Goal: Navigation & Orientation: Find specific page/section

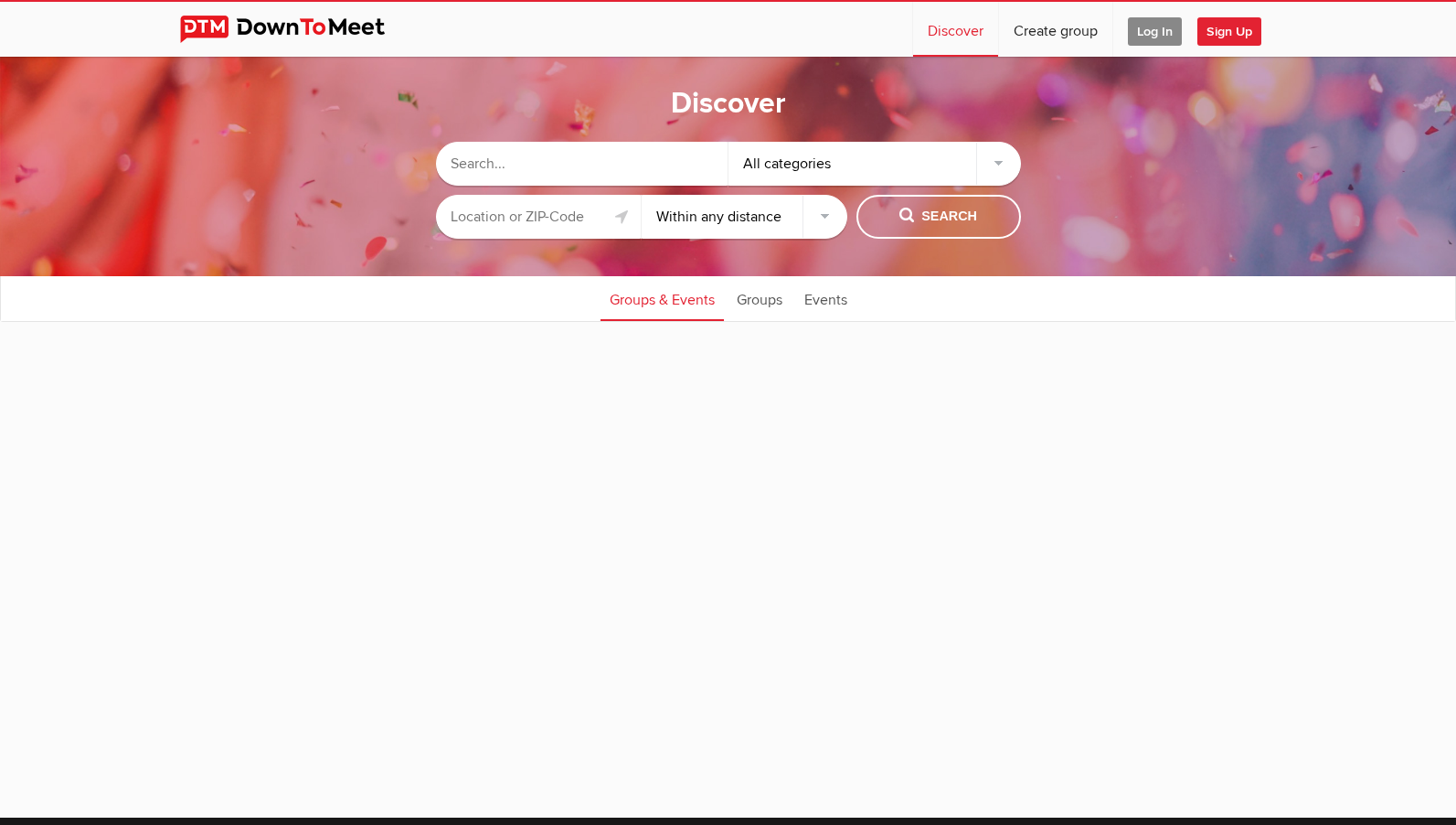
select select "null"
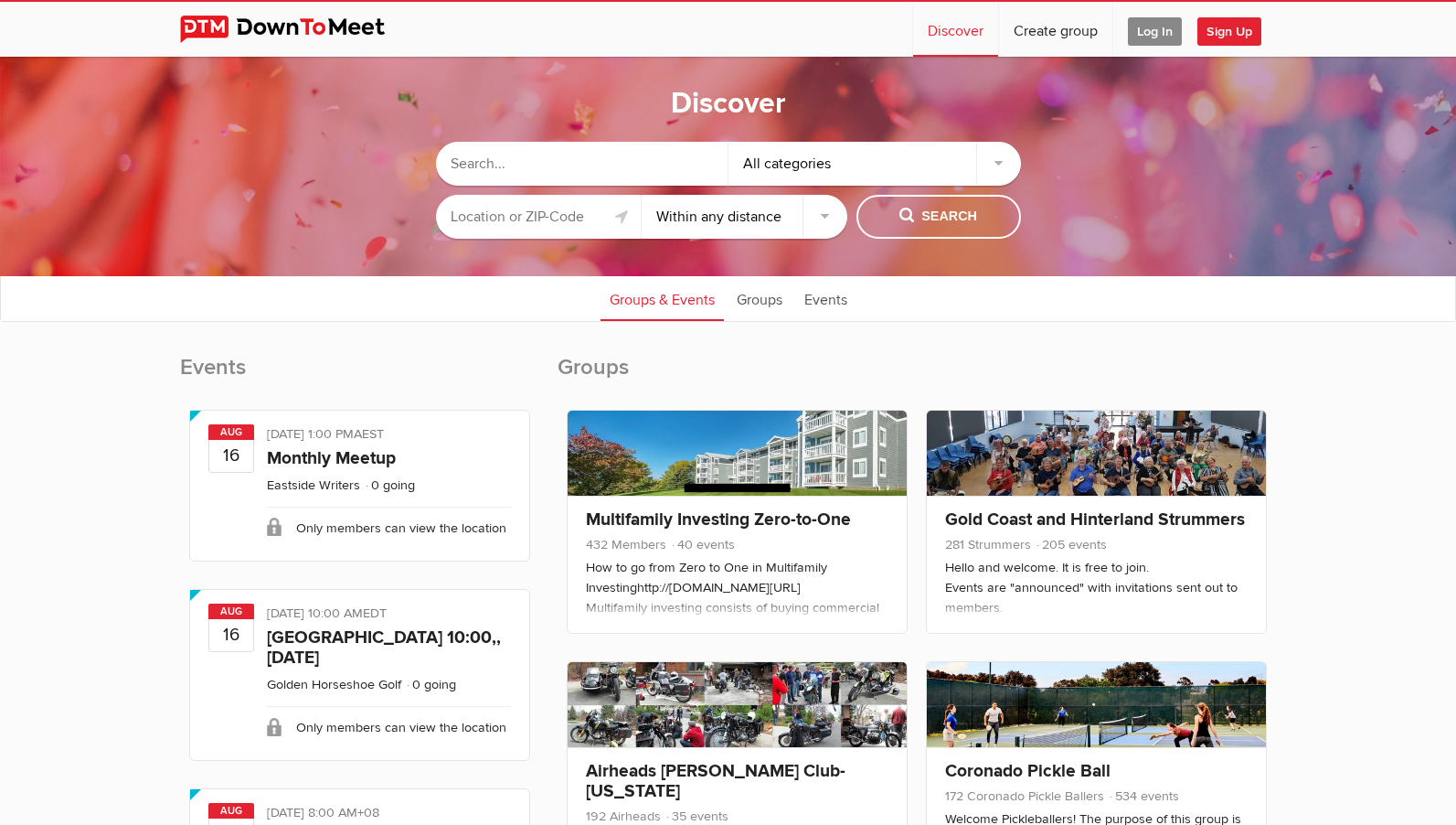
click at [575, 214] on input "text" at bounding box center [538, 216] width 206 height 44
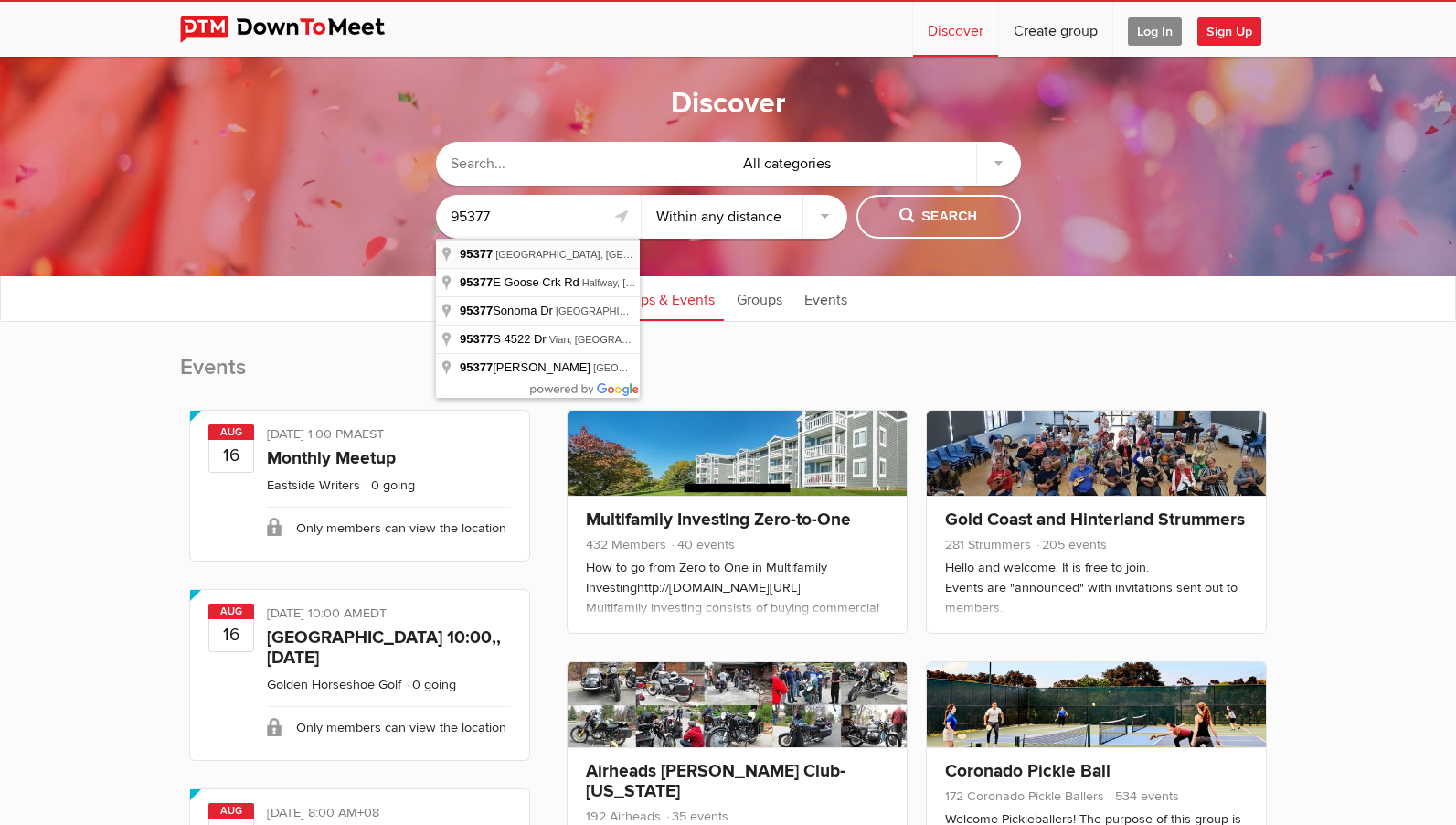
type input "[GEOGRAPHIC_DATA], CA 95377, [GEOGRAPHIC_DATA]"
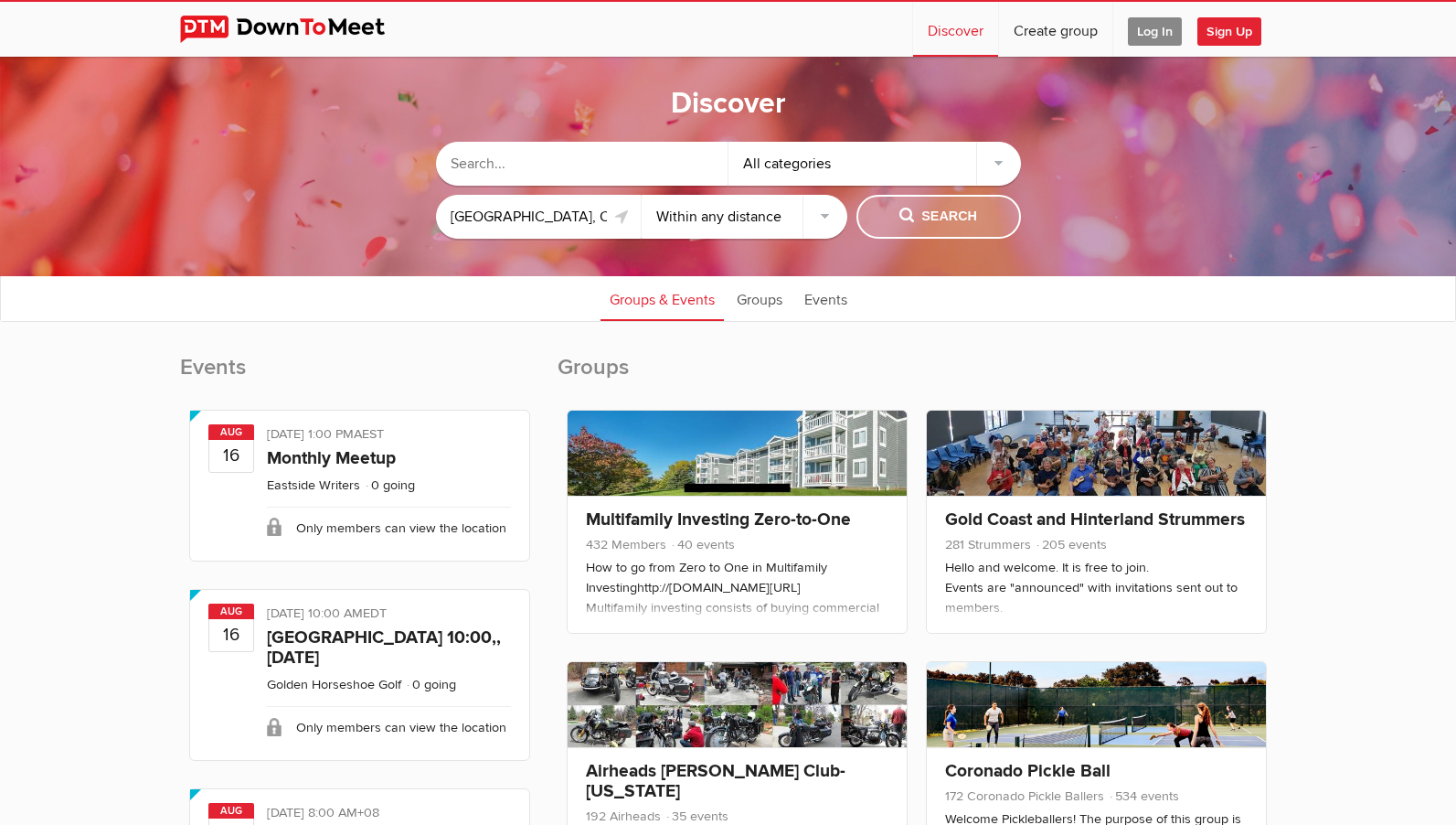
click at [861, 219] on button "Search" at bounding box center [938, 216] width 164 height 44
click at [901, 222] on span "Search" at bounding box center [937, 216] width 78 height 20
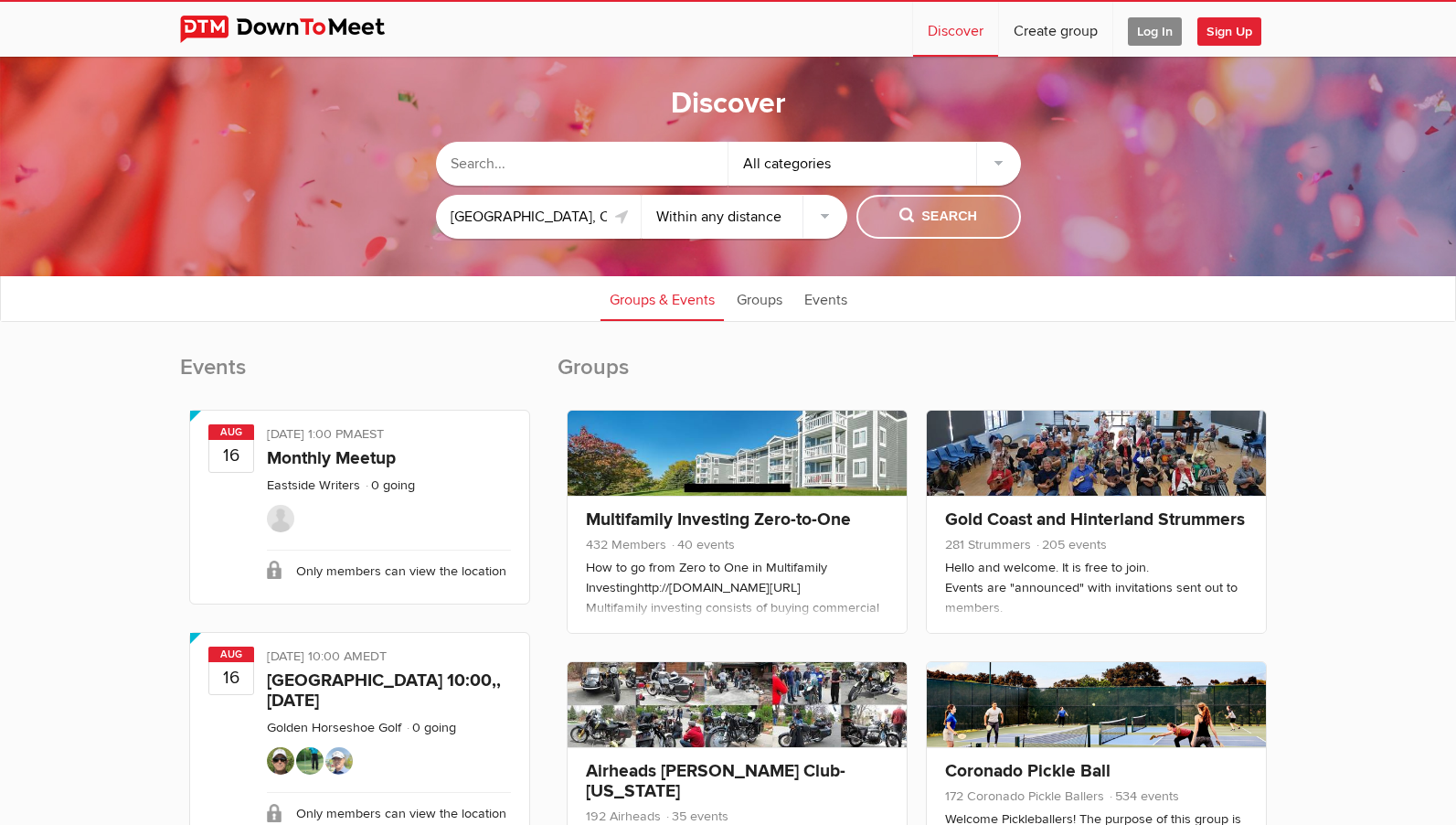
click at [918, 219] on span "Search" at bounding box center [937, 216] width 78 height 20
click at [781, 229] on select "Within 10 miles Within 25 miles Within 50 miles Within 100 miles Within any dis…" at bounding box center [744, 216] width 206 height 44
click at [779, 231] on select "Within 10 miles Within 25 miles Within 50 miles Within 100 miles Within any dis…" at bounding box center [744, 216] width 206 height 44
click at [642, 195] on select "Within 10 miles Within 25 miles Within 50 miles Within 100 miles Within any dis…" at bounding box center [744, 216] width 206 height 44
click at [918, 215] on span "Search" at bounding box center [937, 216] width 78 height 20
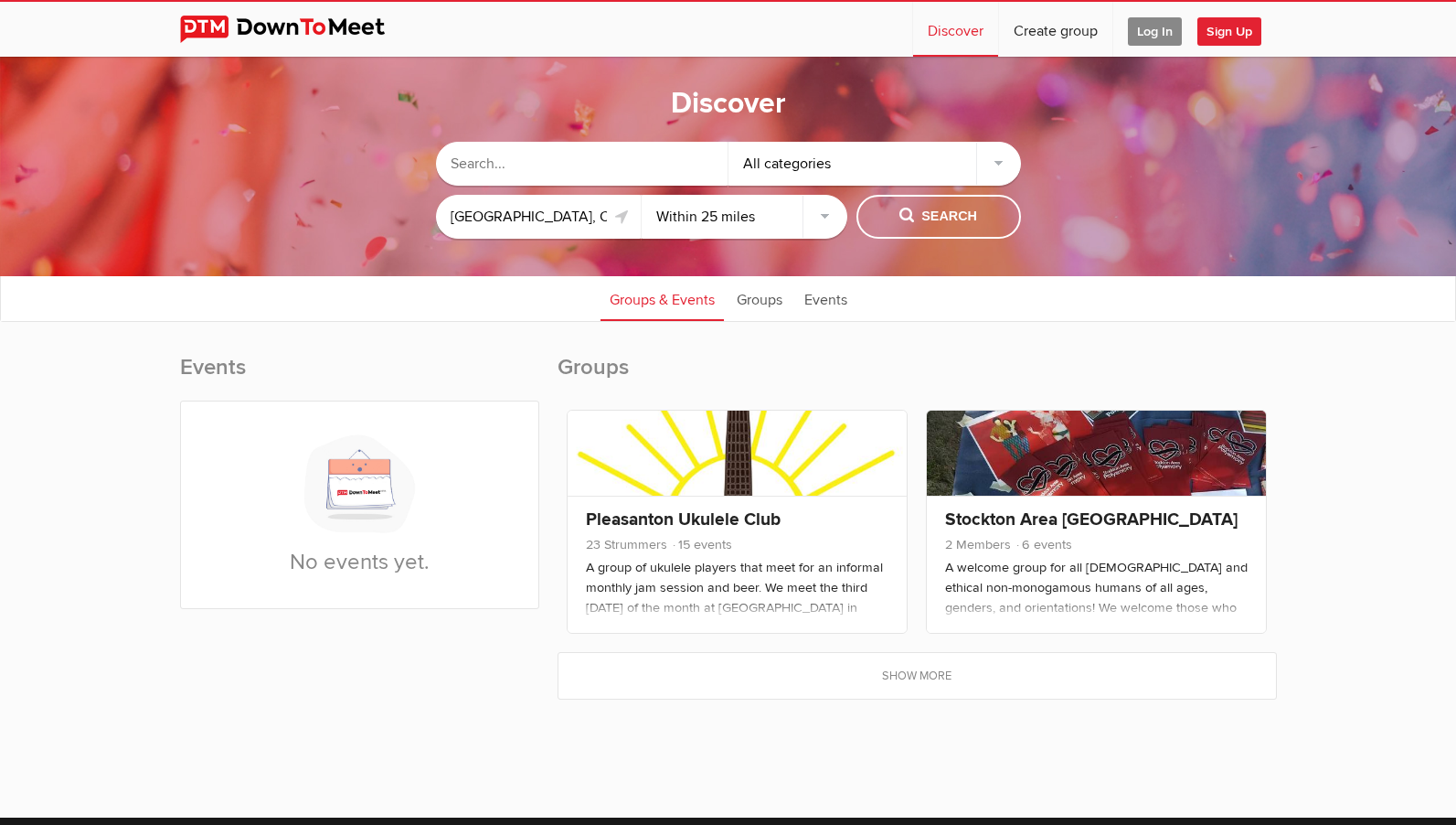
click at [728, 219] on select "Within 10 miles Within 25 miles Within 50 miles Within 100 miles Within any dis…" at bounding box center [744, 216] width 206 height 44
select select "50"
click at [642, 195] on select "Within 10 miles Within 25 miles Within 50 miles Within 100 miles Within any dis…" at bounding box center [744, 216] width 206 height 44
click at [867, 238] on div "Search" at bounding box center [938, 216] width 164 height 44
click at [891, 222] on button "Search" at bounding box center [938, 216] width 164 height 44
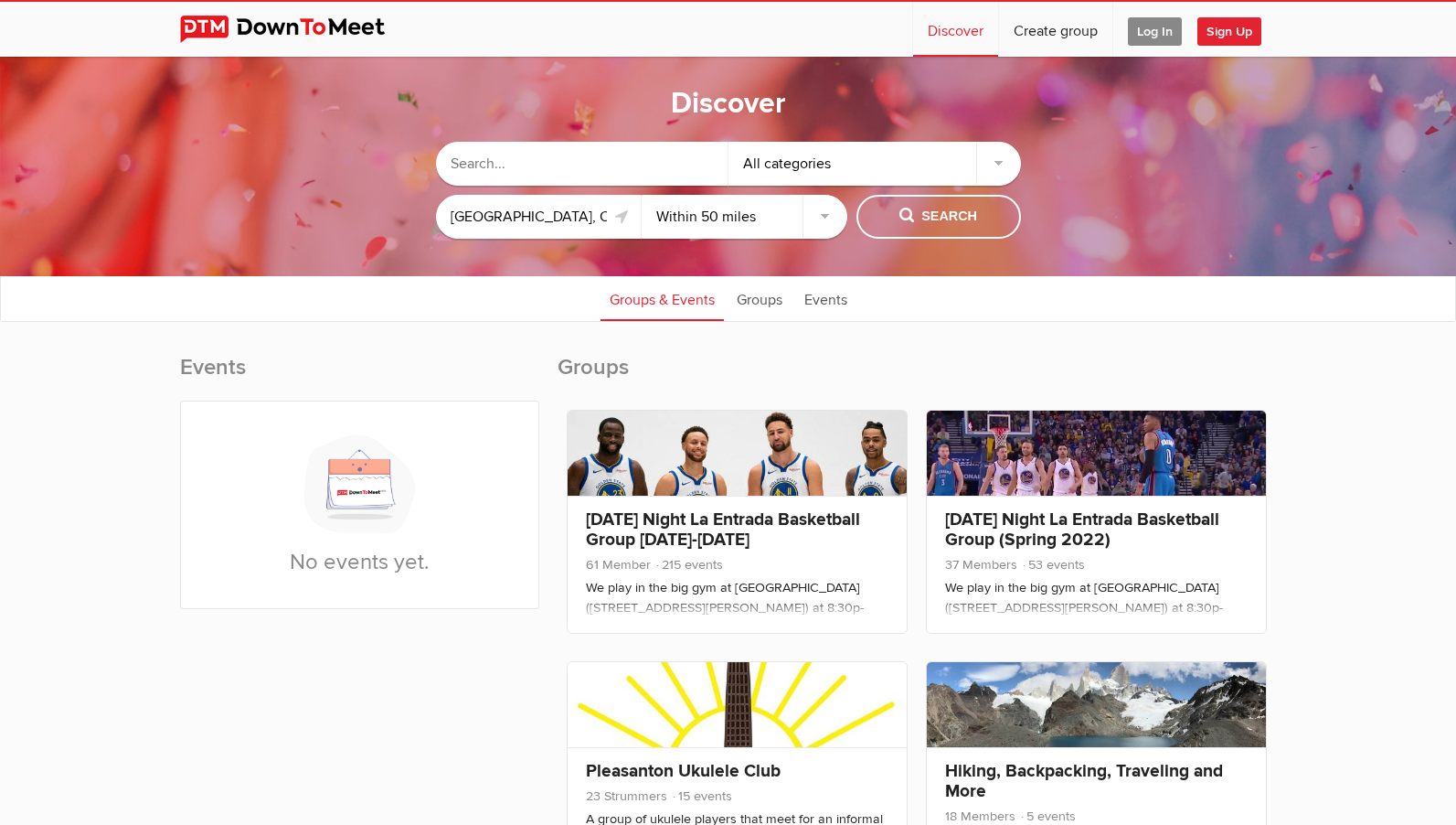
click at [908, 677] on div "Pleasanton Ukulele Club 23 Strummers 15 events A group of ukulele players that …" at bounding box center [736, 773] width 359 height 242
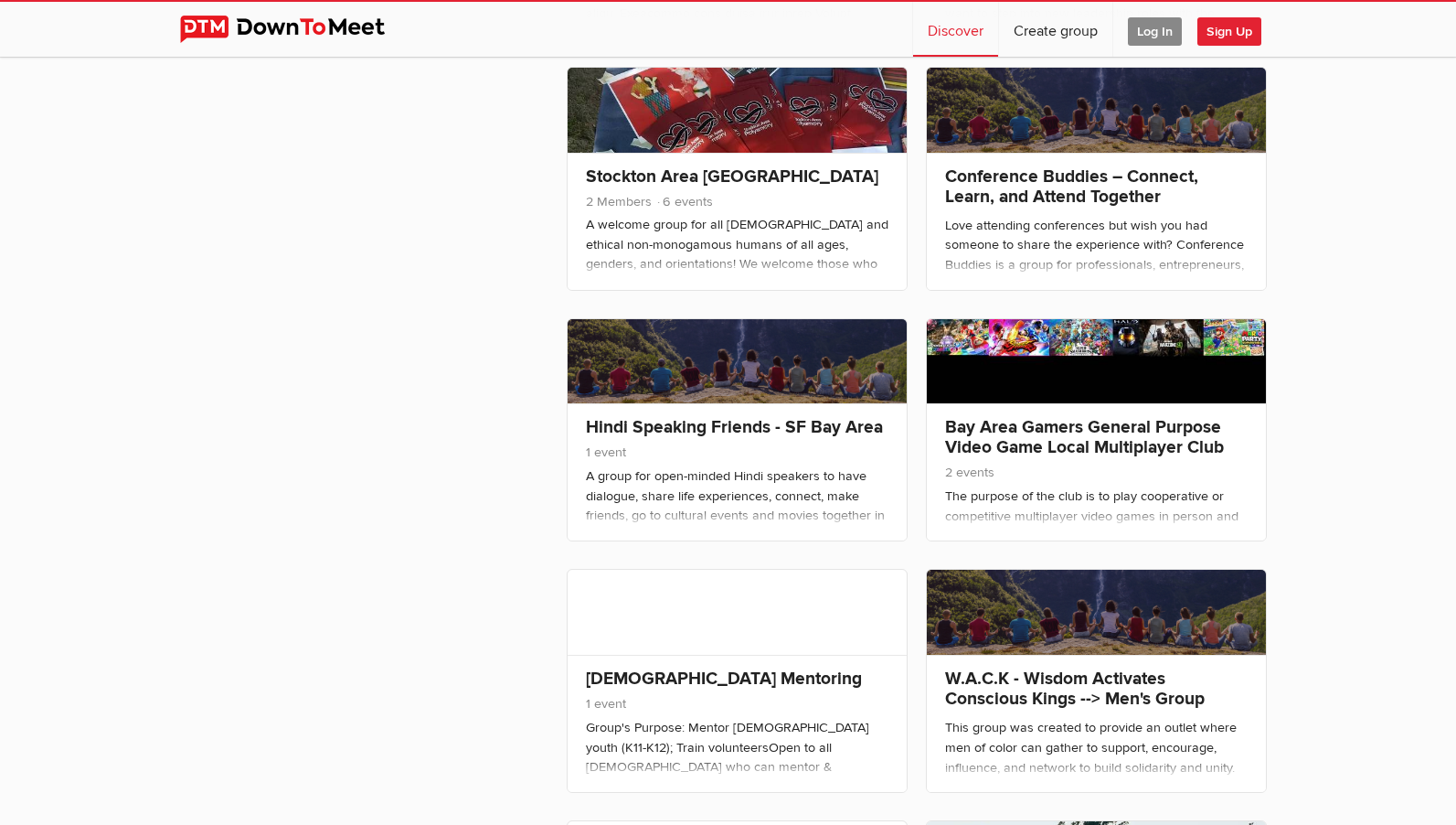
scroll to position [2103, 0]
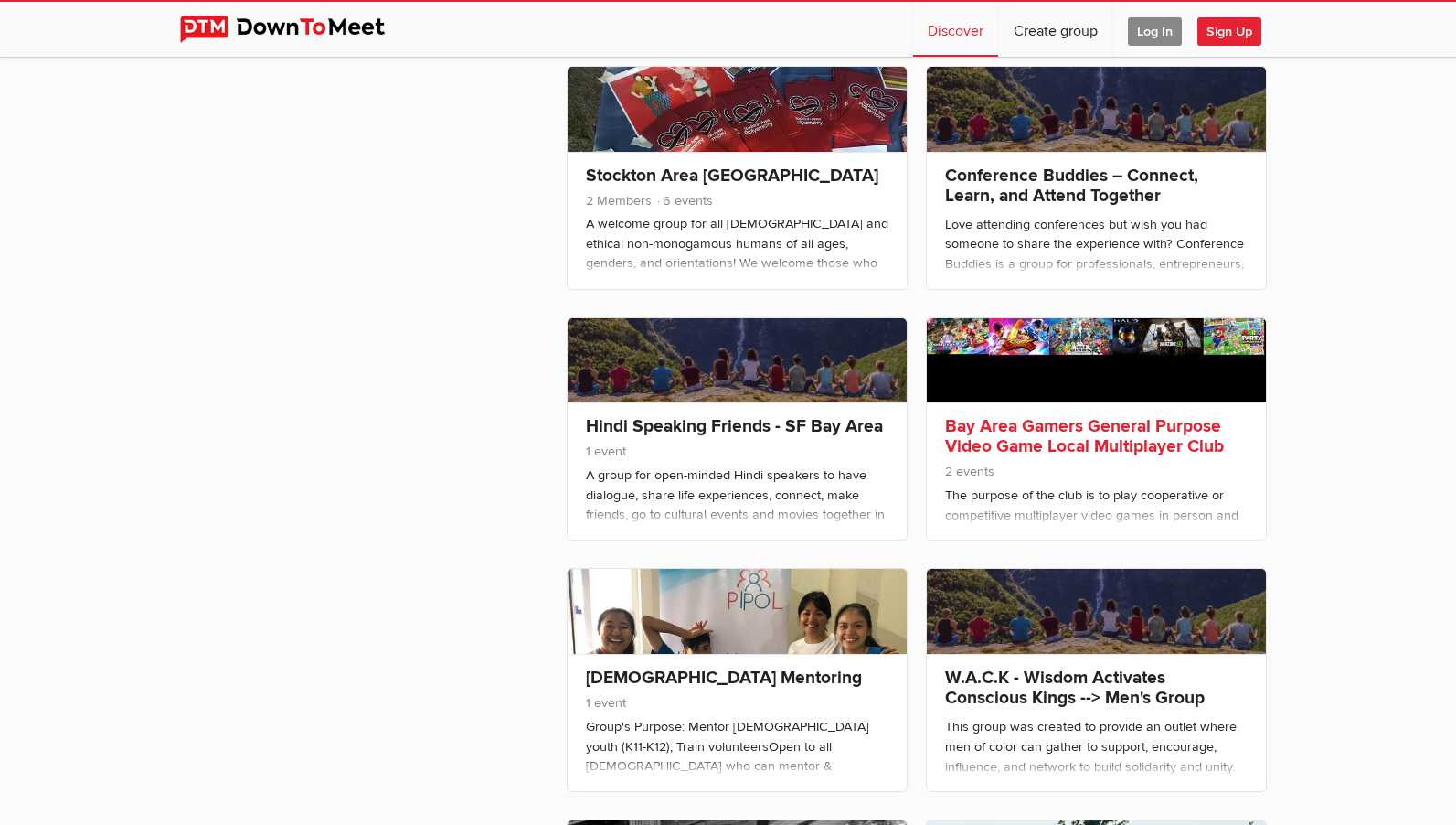
click at [1204, 441] on link "Bay Area Gamers General Purpose Video Game Local Multiplayer Club" at bounding box center [1084, 436] width 279 height 42
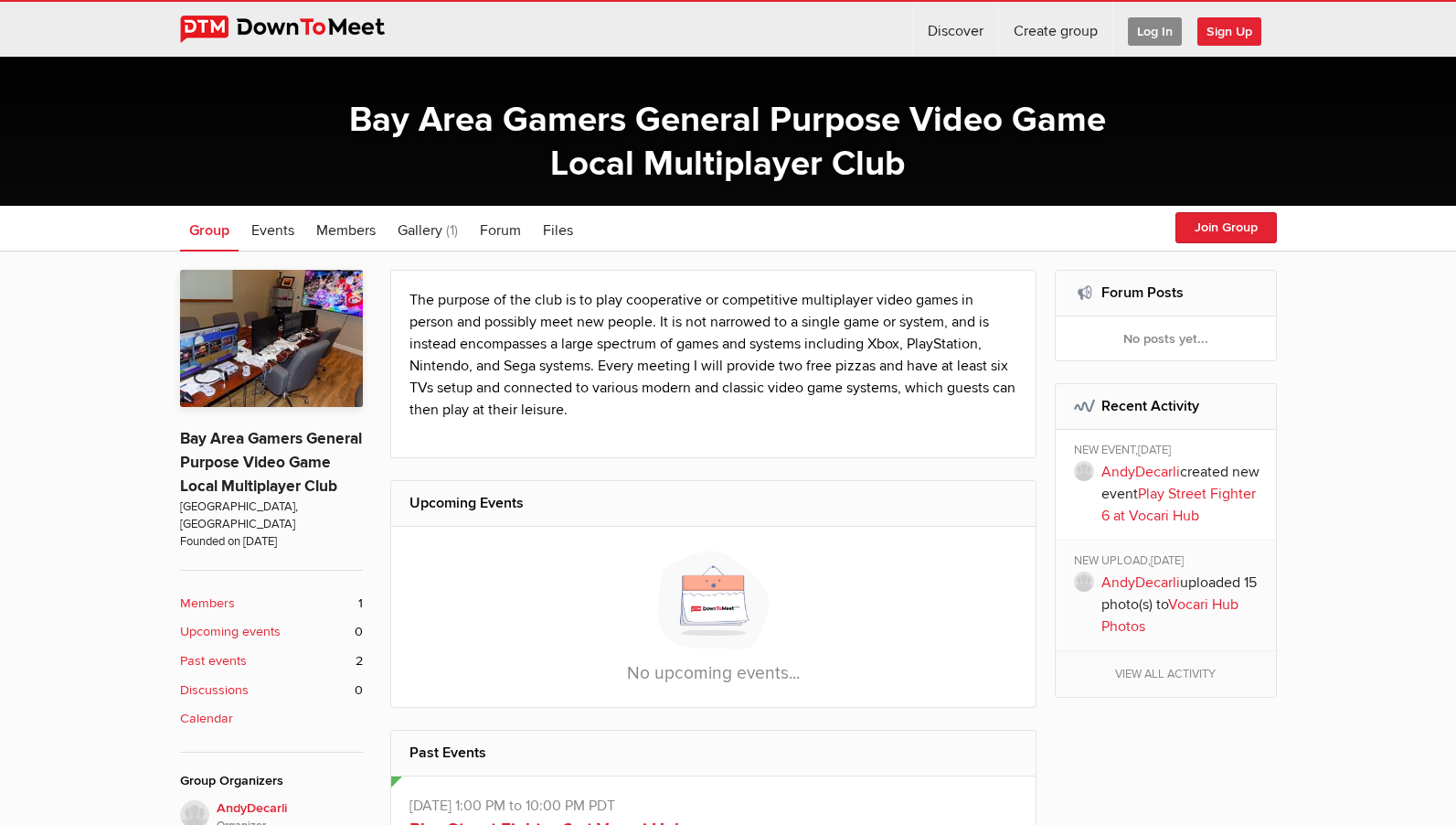
scroll to position [183, 0]
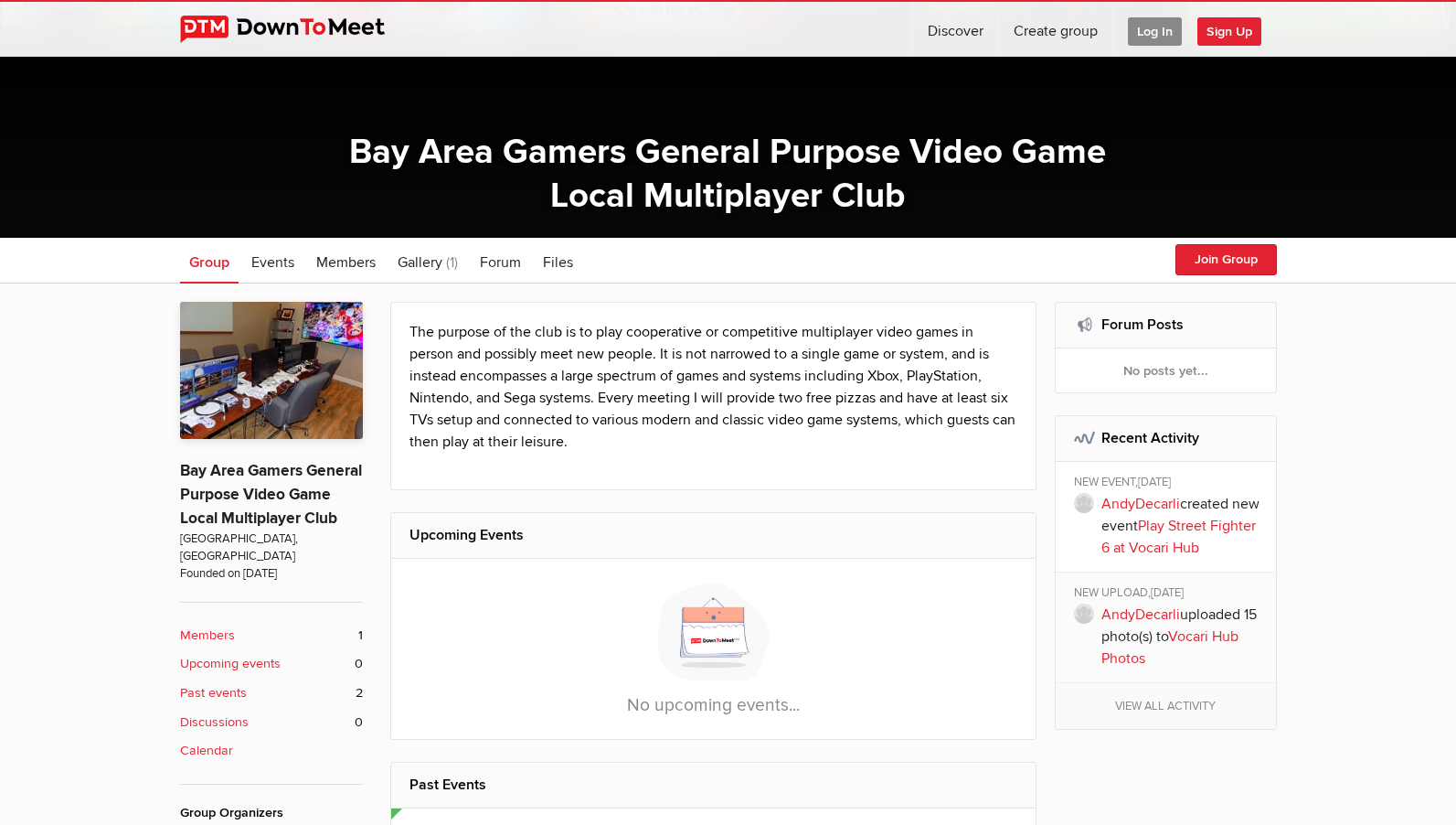
select select "null"
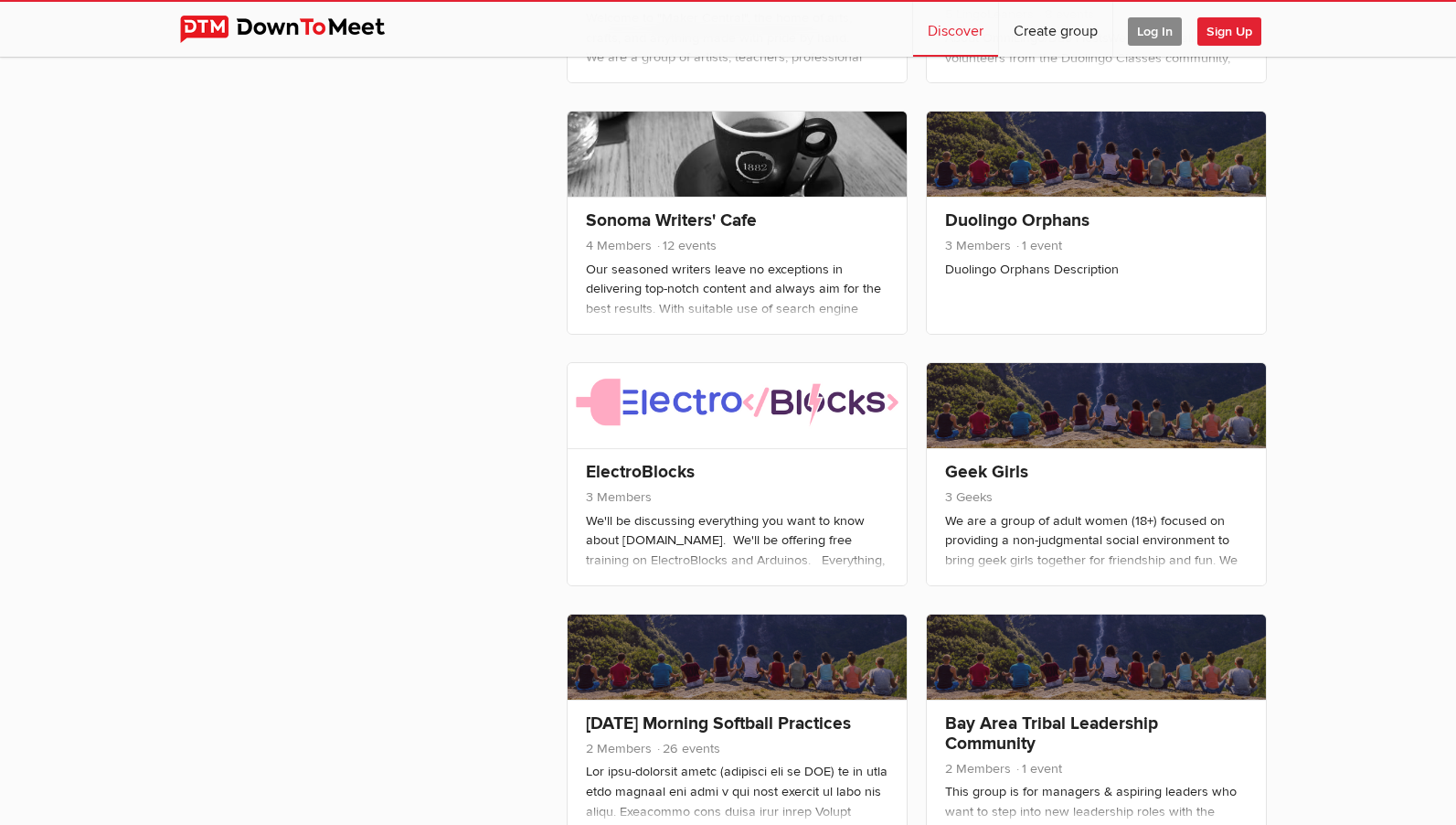
scroll to position [1360, 0]
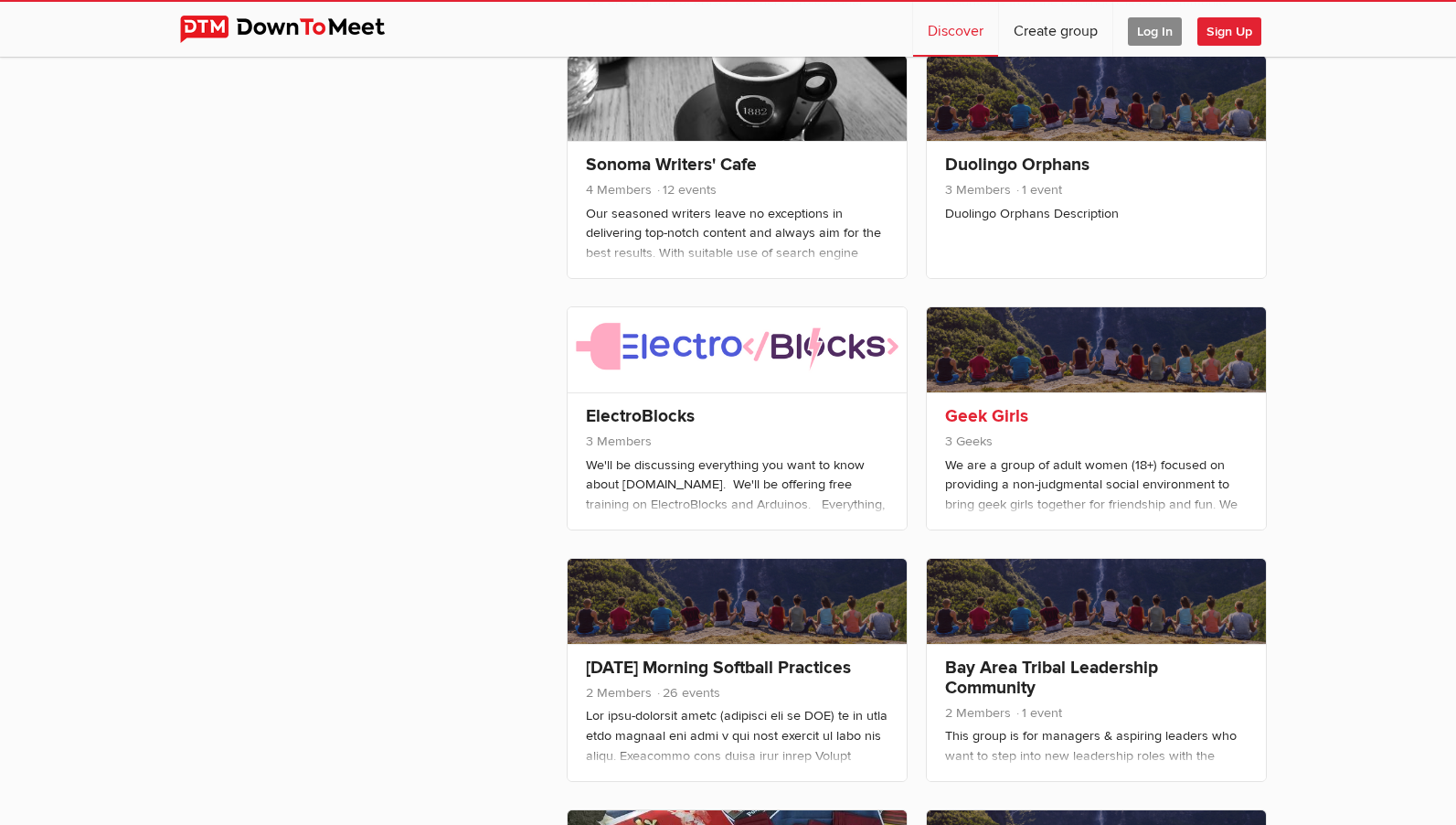
click at [1196, 434] on span "3 Geeks" at bounding box center [1096, 443] width 302 height 23
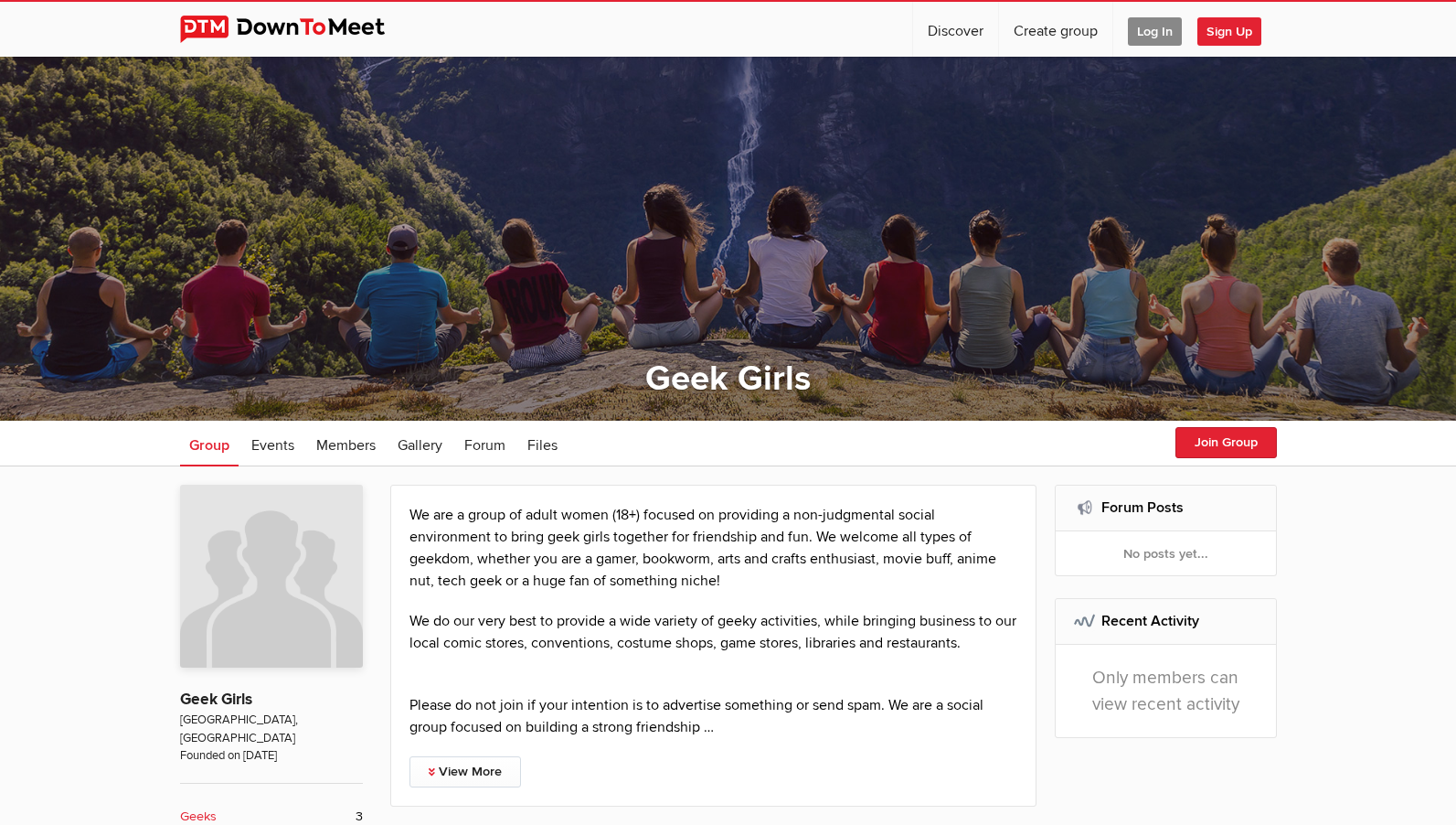
select select "null"
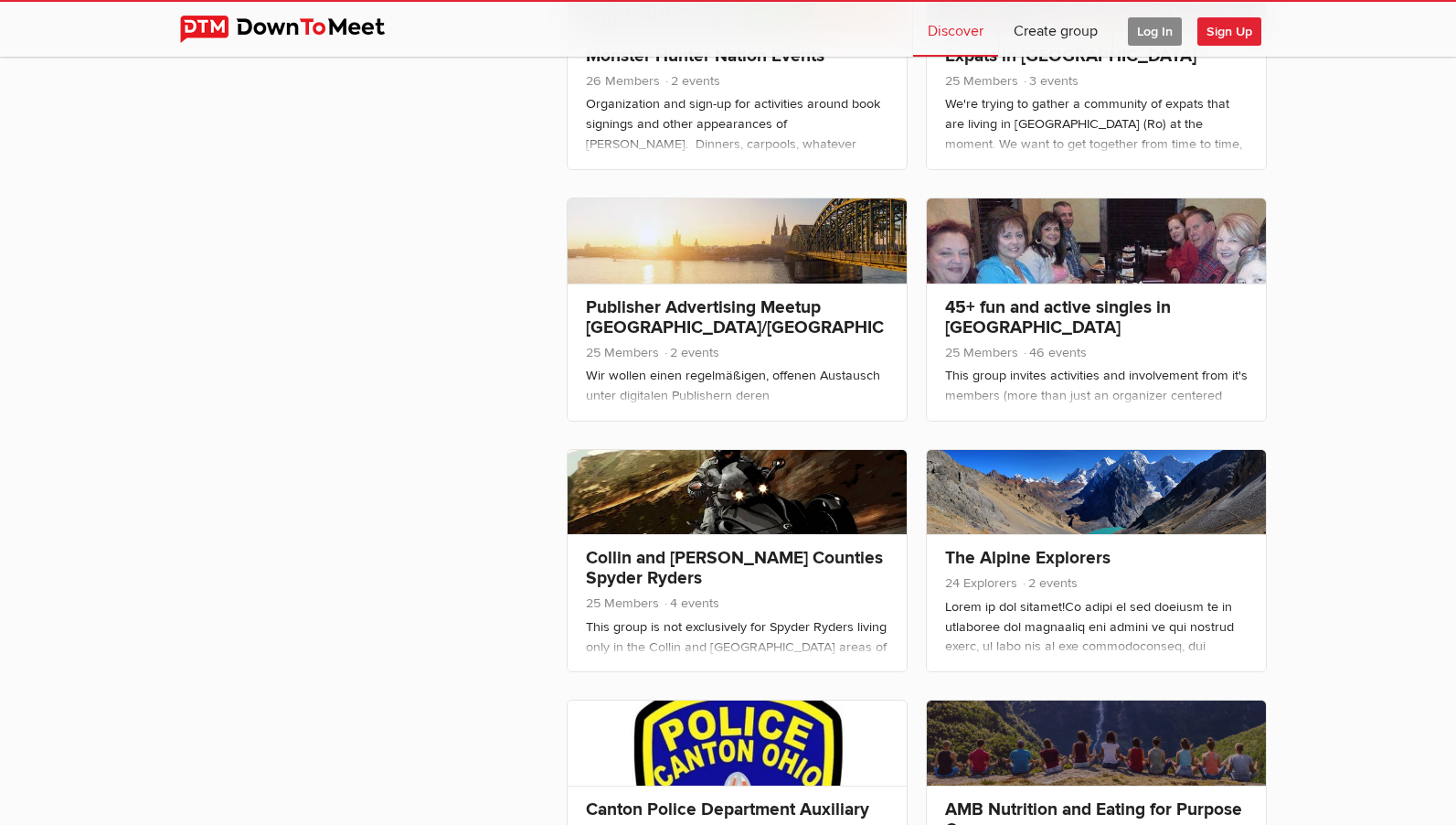
scroll to position [6582, 0]
